Goal: Navigation & Orientation: Find specific page/section

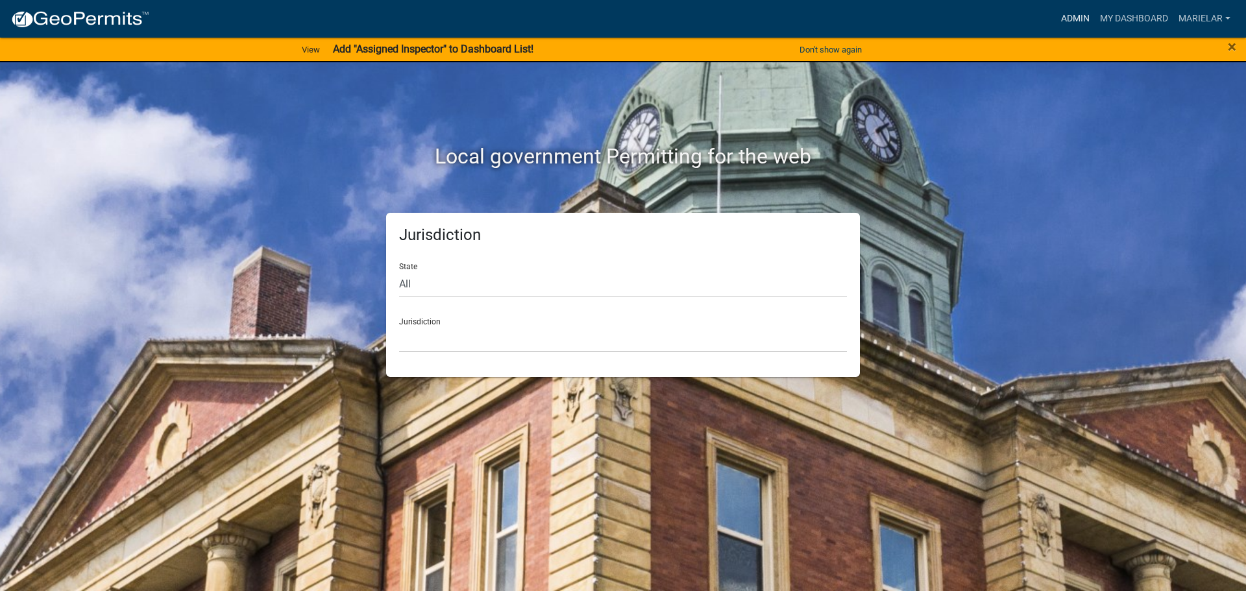
click at [1077, 21] on link "Admin" at bounding box center [1075, 18] width 39 height 25
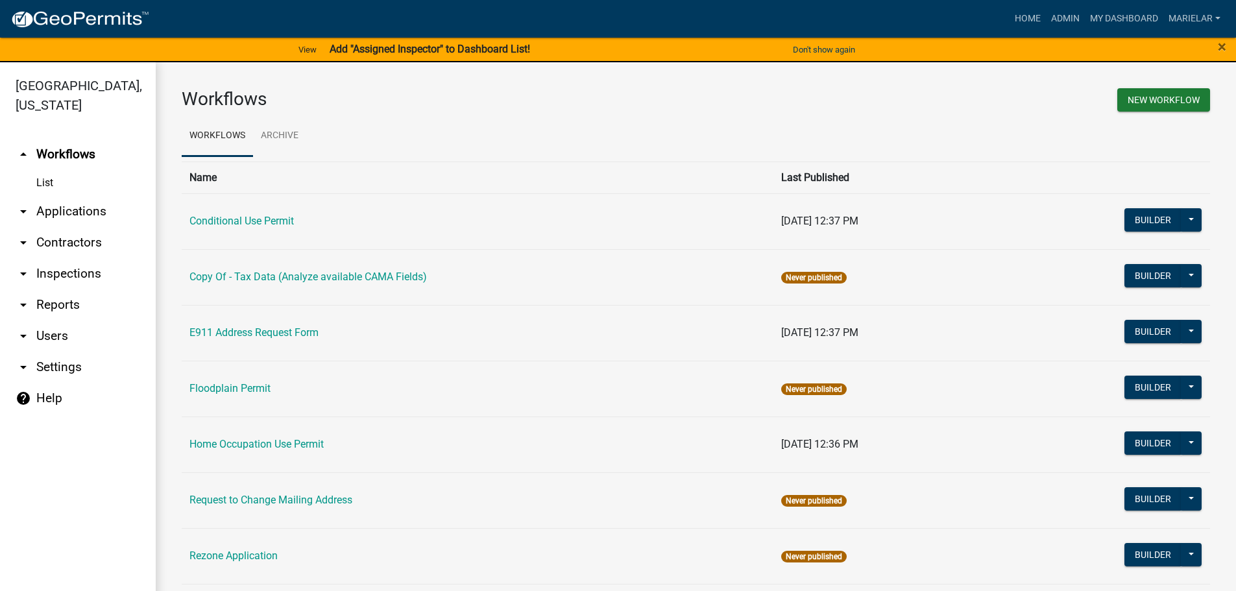
click at [26, 204] on icon "arrow_drop_down" at bounding box center [24, 212] width 16 height 16
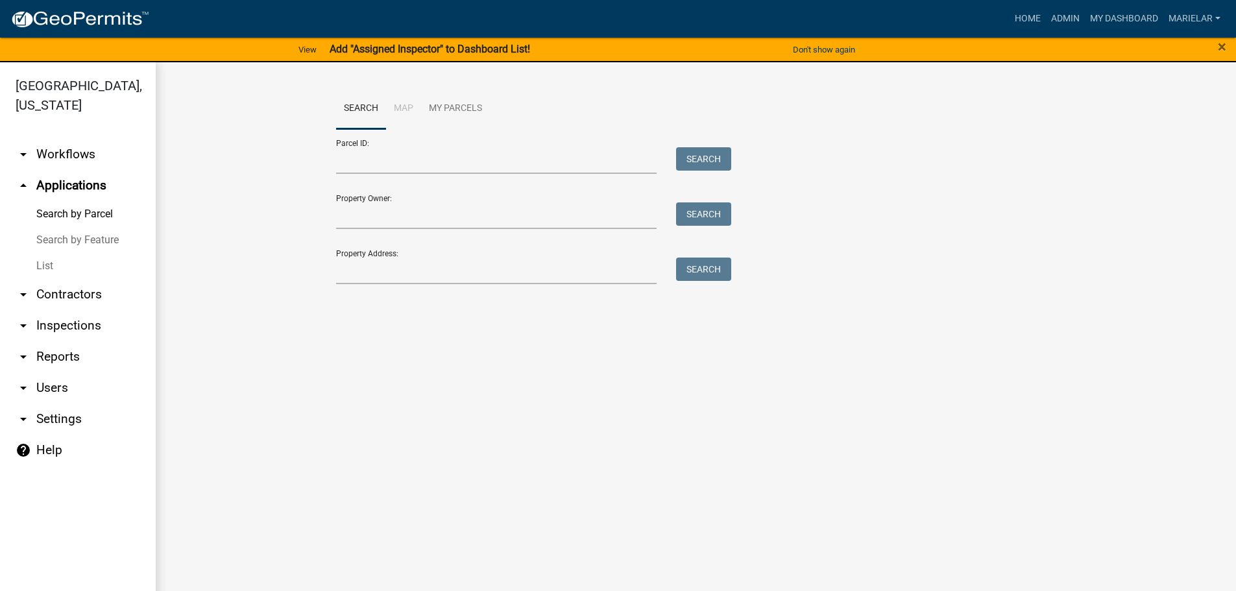
click at [51, 253] on link "List" at bounding box center [78, 266] width 156 height 26
